Goal: Information Seeking & Learning: Understand process/instructions

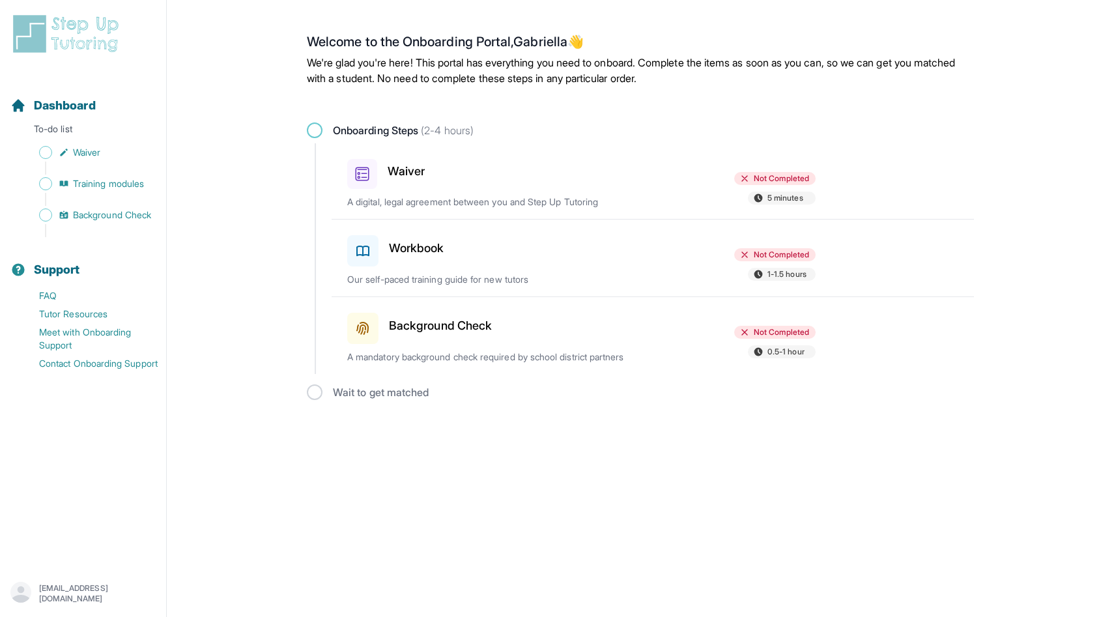
click at [410, 171] on h3 "Waiver" at bounding box center [406, 171] width 37 height 18
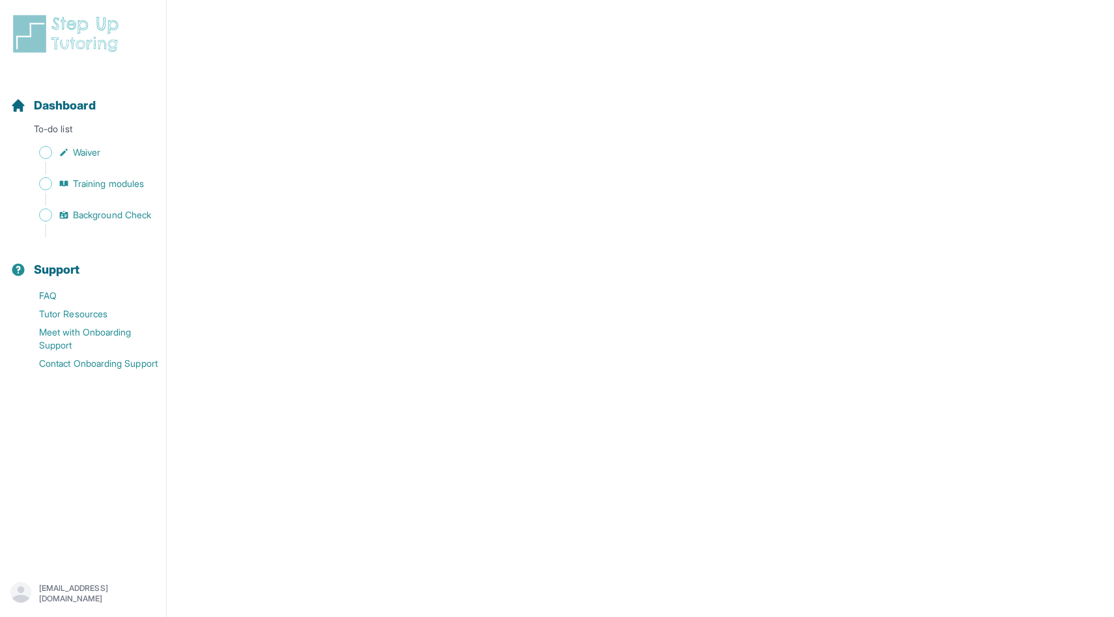
scroll to position [859, 0]
click at [88, 157] on span "Waiver" at bounding box center [86, 152] width 27 height 13
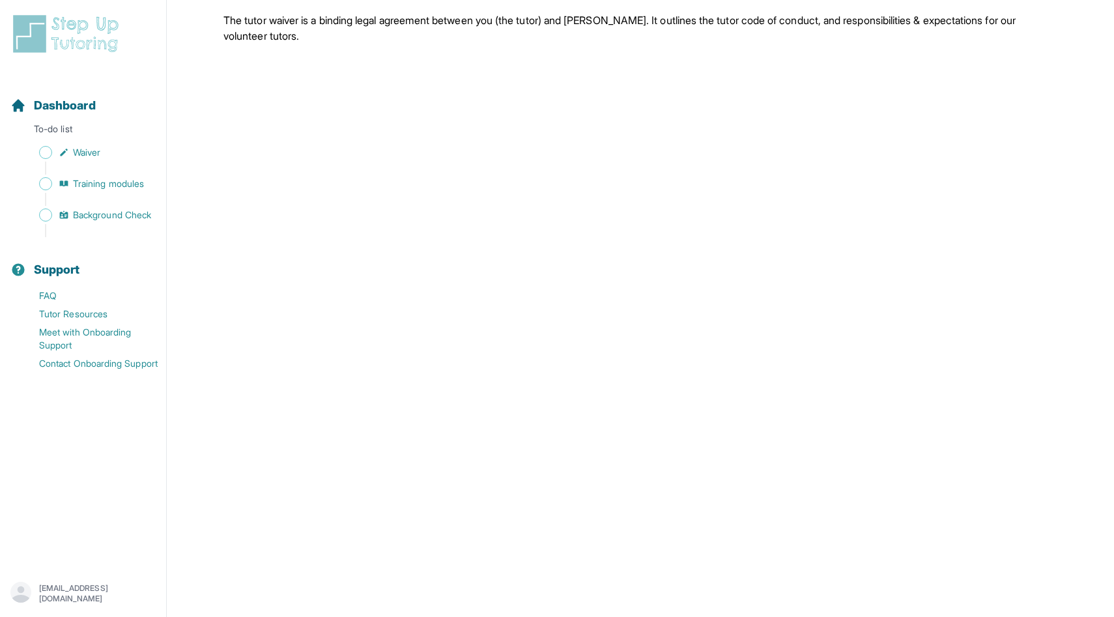
scroll to position [0, 0]
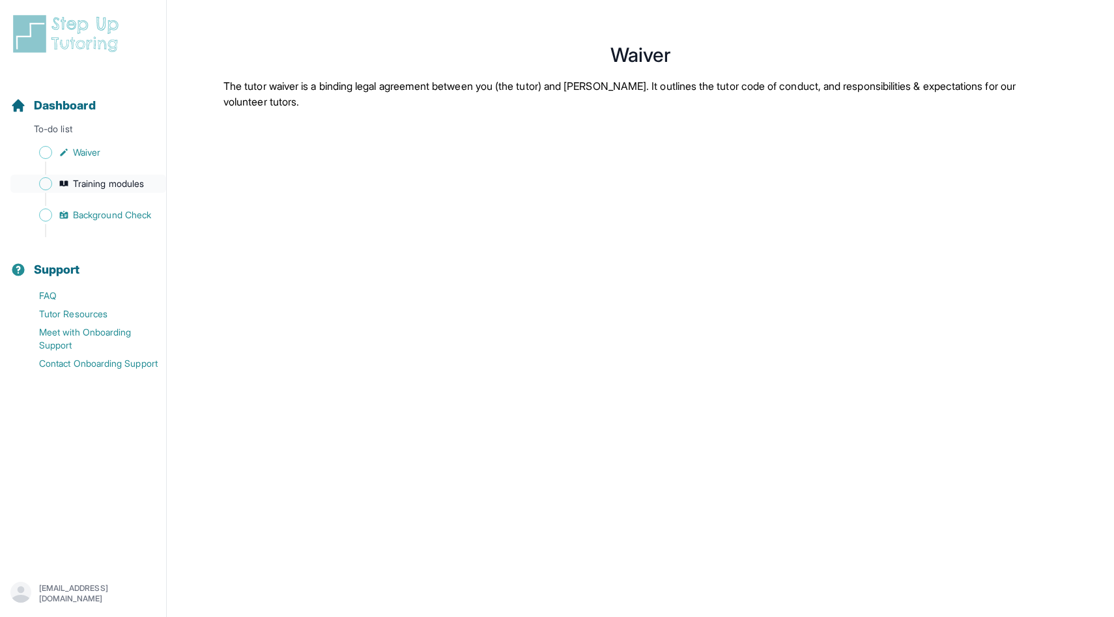
click at [118, 180] on span "Training modules" at bounding box center [108, 183] width 71 height 13
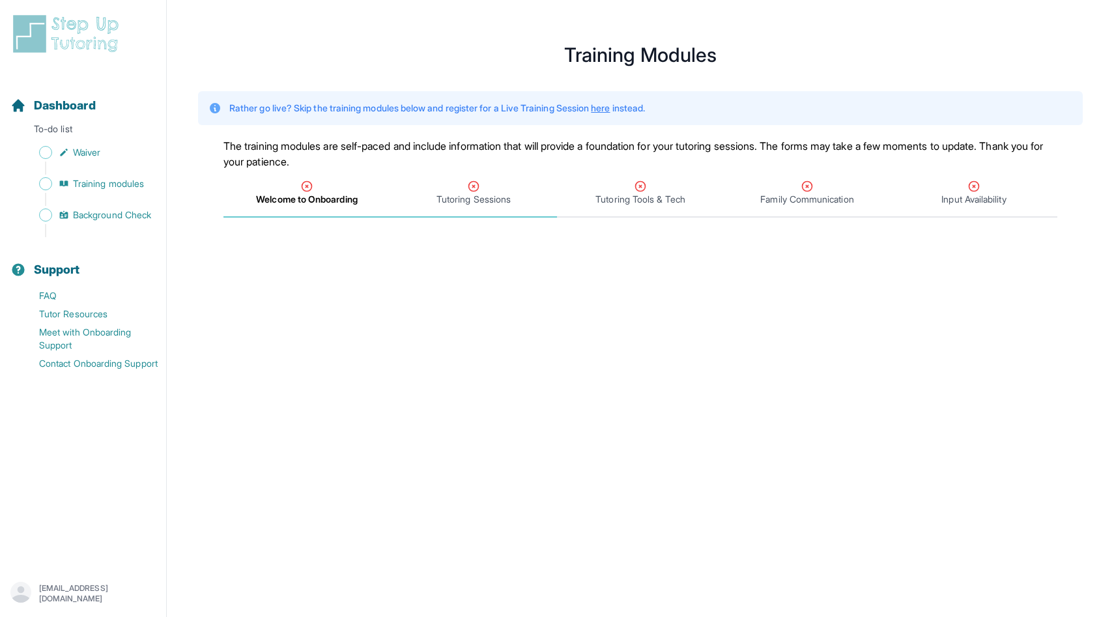
click at [445, 211] on span "Tutoring Sessions" at bounding box center [473, 193] width 167 height 48
click at [342, 203] on span "Welcome to Onboarding" at bounding box center [307, 199] width 100 height 13
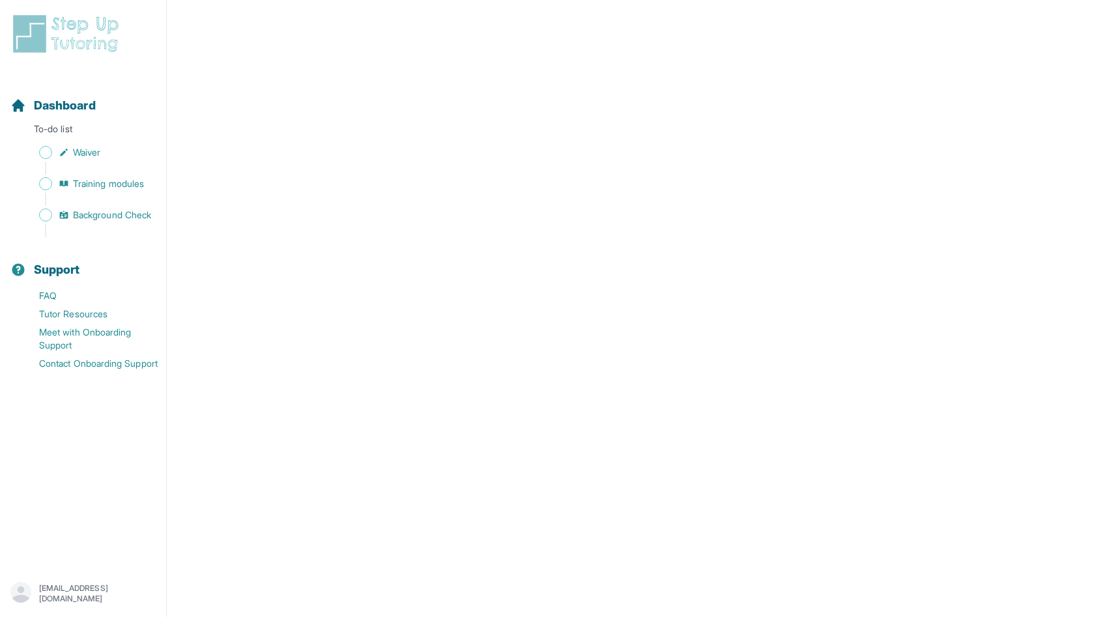
scroll to position [223, 0]
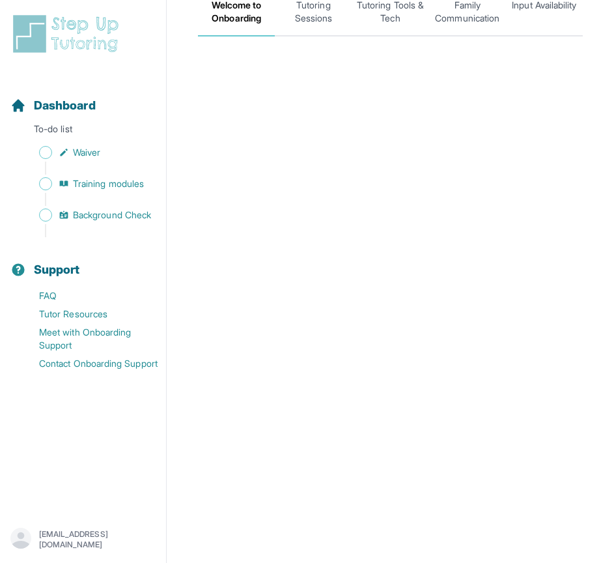
click at [77, 446] on nav "Dashboard To-do list Waiver Training modules Background Check Support FAQ Tutor…" at bounding box center [83, 291] width 166 height 431
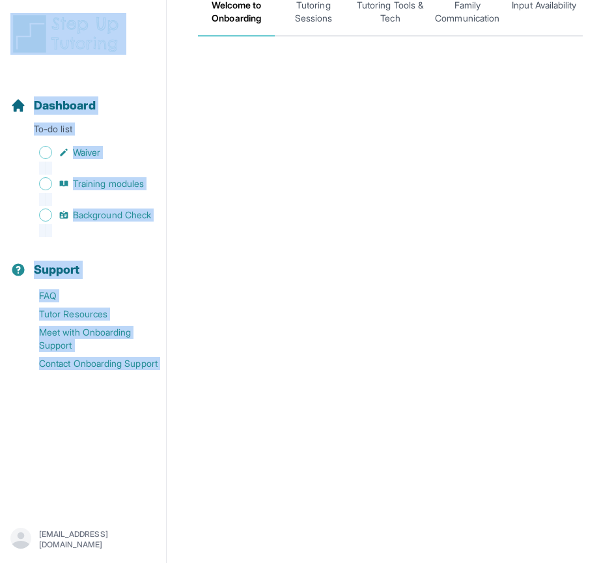
drag, startPoint x: 77, startPoint y: 225, endPoint x: 99, endPoint y: -34, distance: 259.5
click at [99, 0] on html "**********" at bounding box center [307, 328] width 614 height 1103
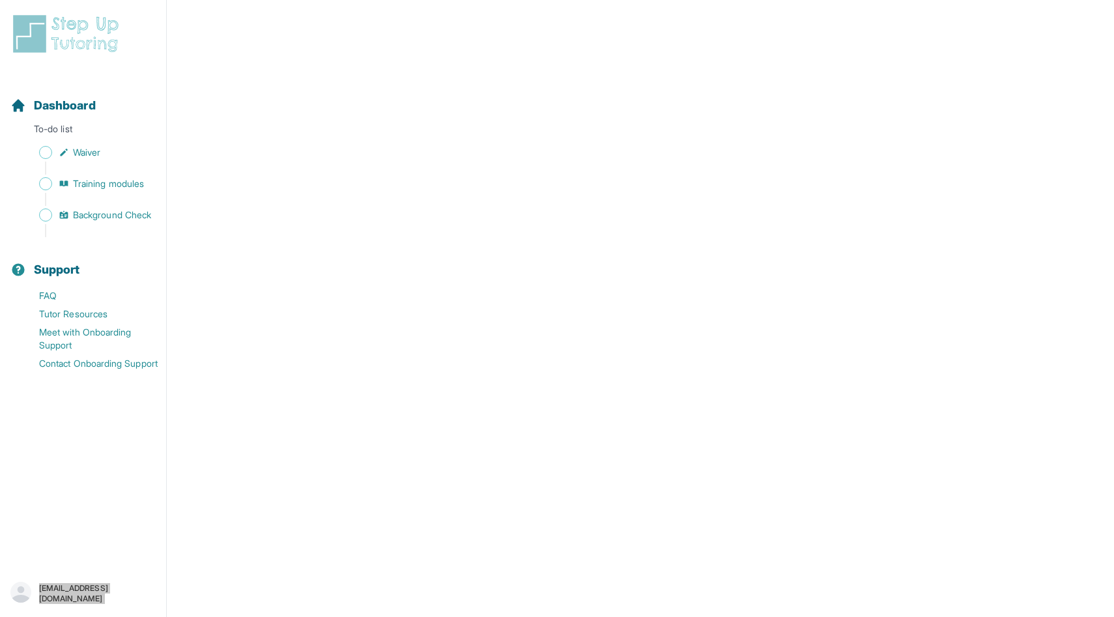
scroll to position [296, 0]
